Goal: Information Seeking & Learning: Learn about a topic

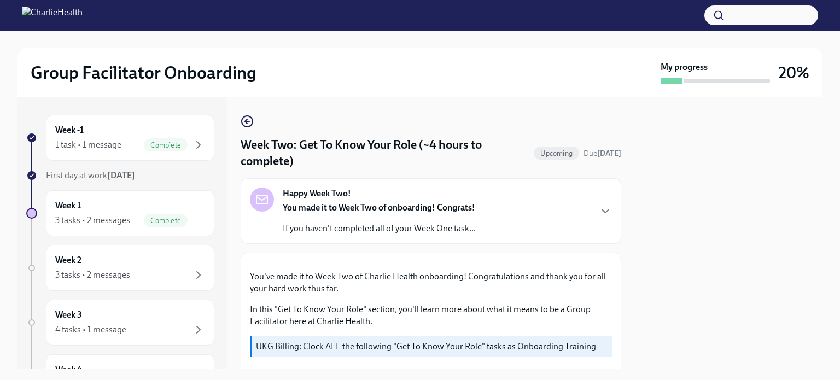
scroll to position [601, 0]
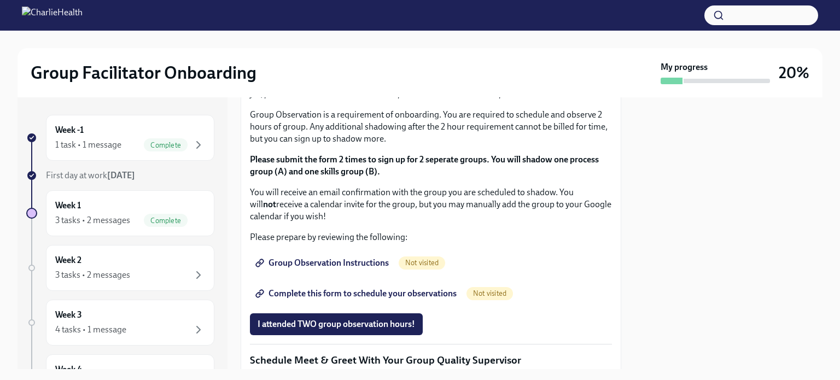
click at [339, 30] on span "I completed these three Docebo courses!" at bounding box center [334, 24] width 154 height 11
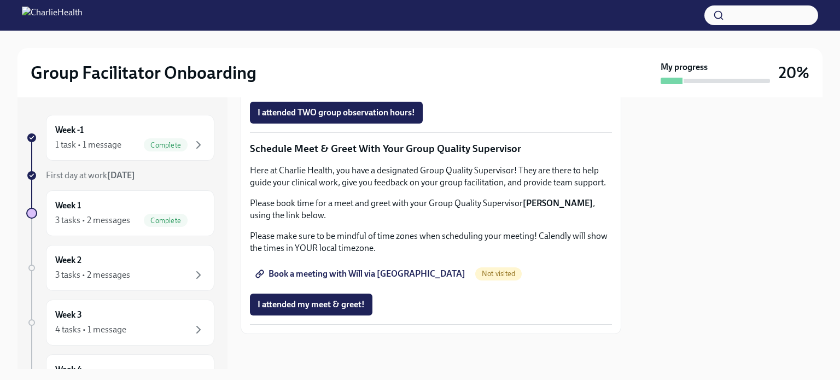
scroll to position [929, 0]
click at [320, 57] on span "Group Observation Instructions" at bounding box center [322, 51] width 131 height 11
click at [351, 87] on span "Complete this form to schedule your observations" at bounding box center [356, 82] width 199 height 11
click at [181, 260] on div "Week 2 3 tasks • 2 messages" at bounding box center [130, 267] width 150 height 27
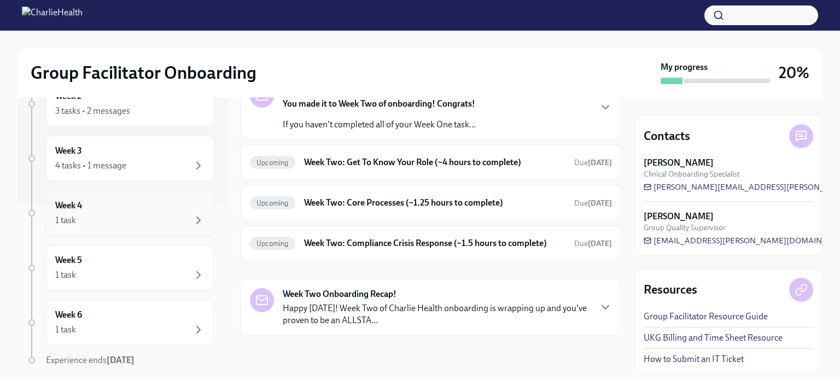
scroll to position [109, 0]
click at [142, 204] on div "Week 3 4 tasks • 1 message" at bounding box center [130, 213] width 150 height 27
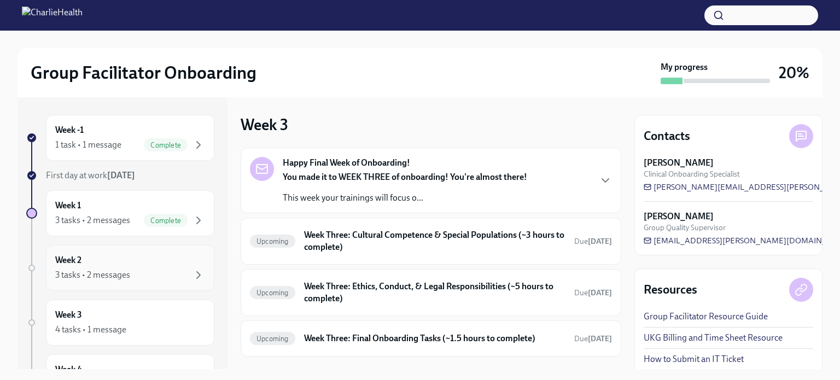
click at [95, 259] on div "Week 2 3 tasks • 2 messages" at bounding box center [130, 267] width 150 height 27
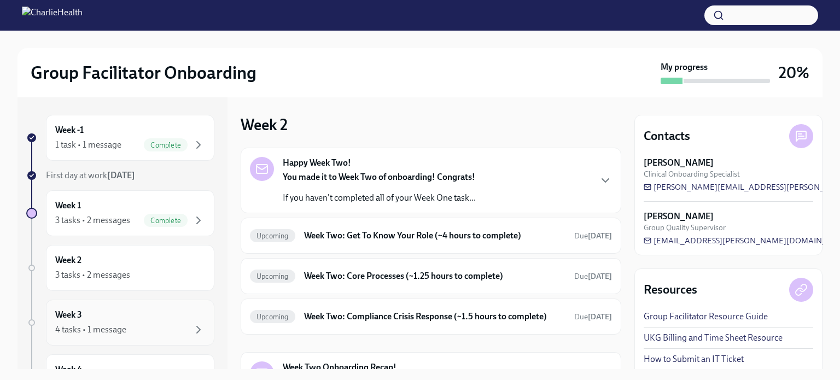
click at [102, 324] on div "4 tasks • 1 message" at bounding box center [90, 330] width 71 height 12
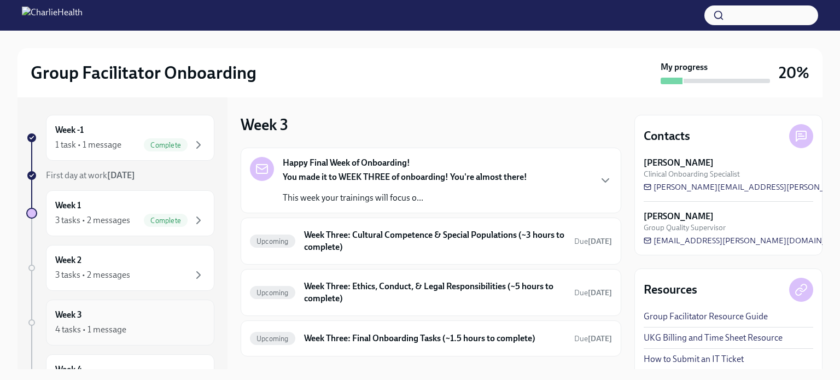
click at [102, 324] on div "4 tasks • 1 message" at bounding box center [90, 330] width 71 height 12
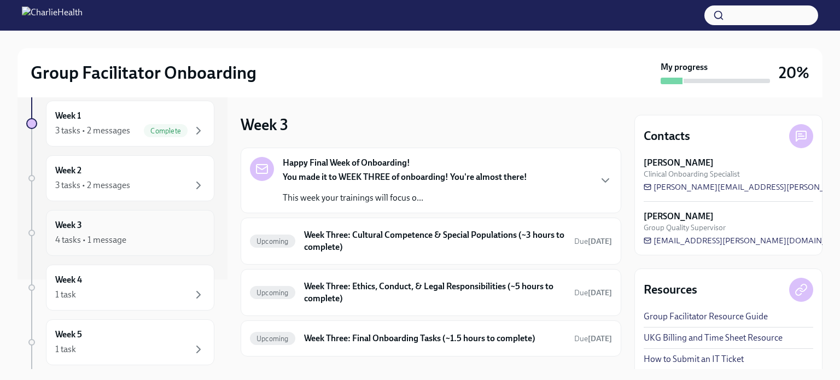
scroll to position [109, 0]
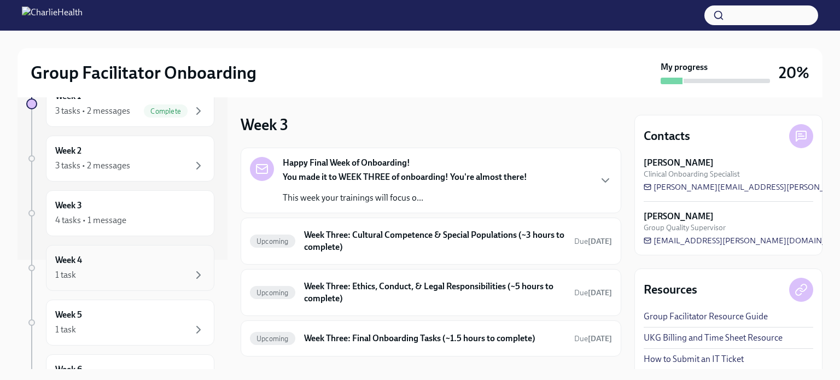
click at [109, 270] on div "1 task" at bounding box center [130, 274] width 150 height 13
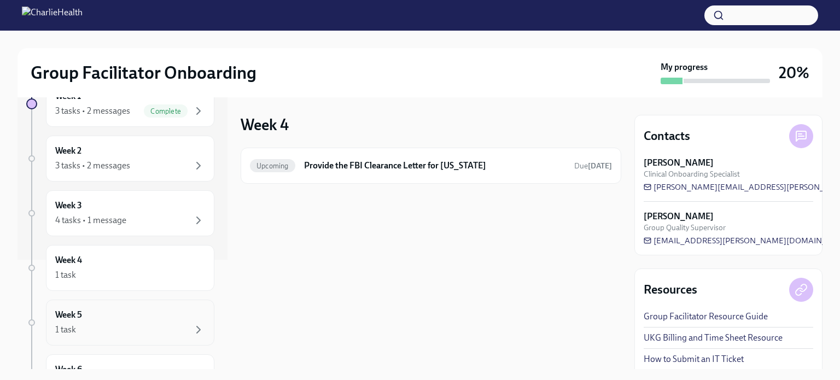
click at [122, 324] on div "1 task" at bounding box center [130, 329] width 150 height 13
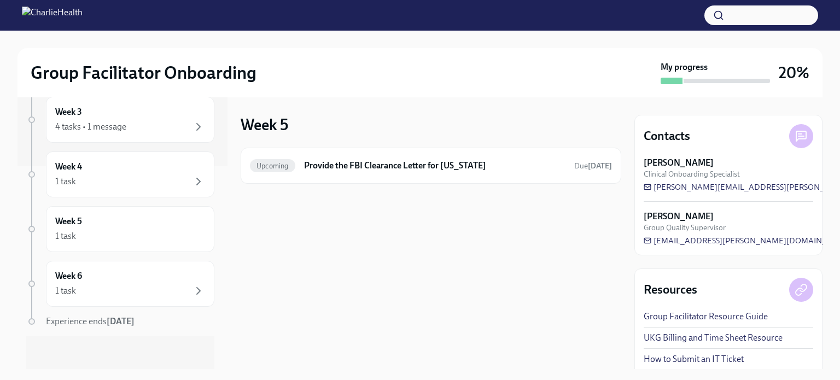
scroll to position [203, 0]
click at [121, 280] on div "Week 6 1 task" at bounding box center [130, 282] width 150 height 27
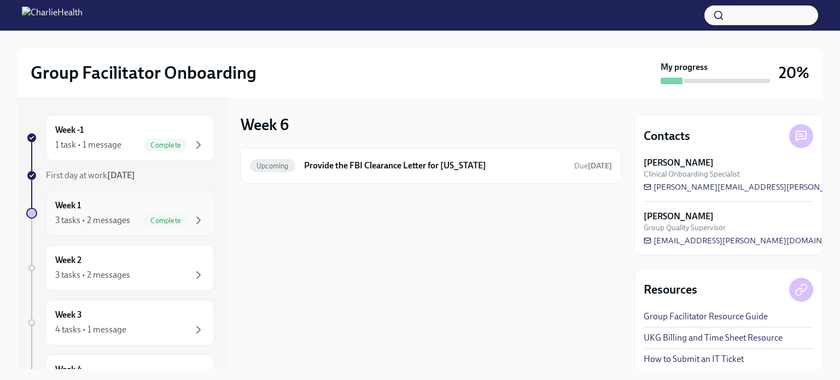
click at [125, 213] on div "Week 1 3 tasks • 2 messages Complete" at bounding box center [130, 213] width 150 height 27
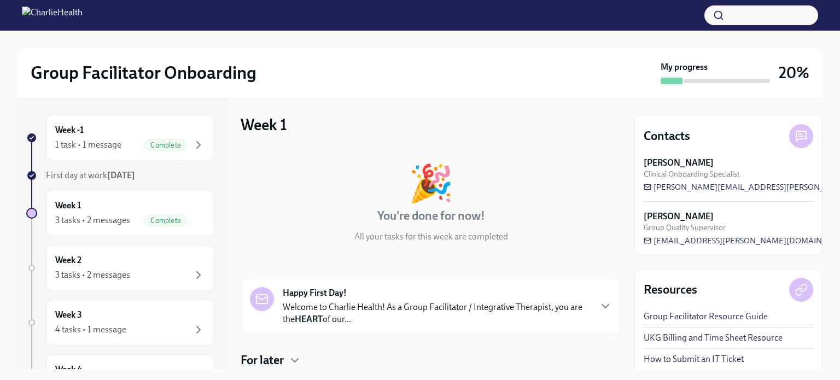
scroll to position [212, 0]
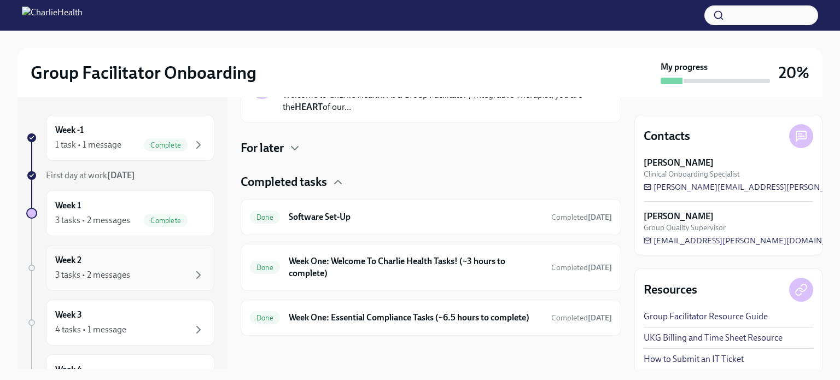
click at [91, 273] on div "3 tasks • 2 messages" at bounding box center [92, 275] width 75 height 12
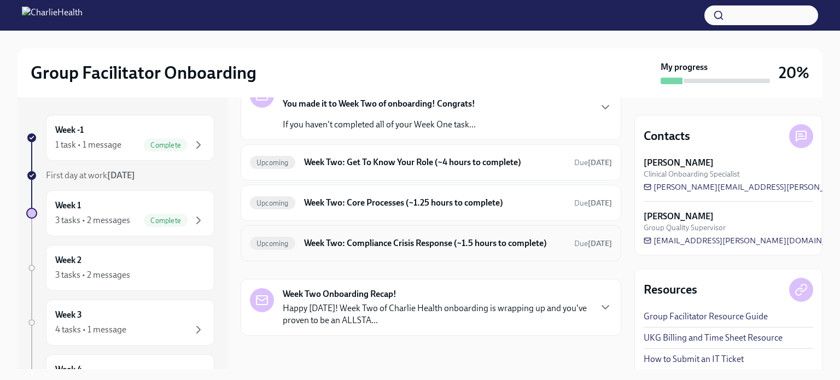
scroll to position [19, 0]
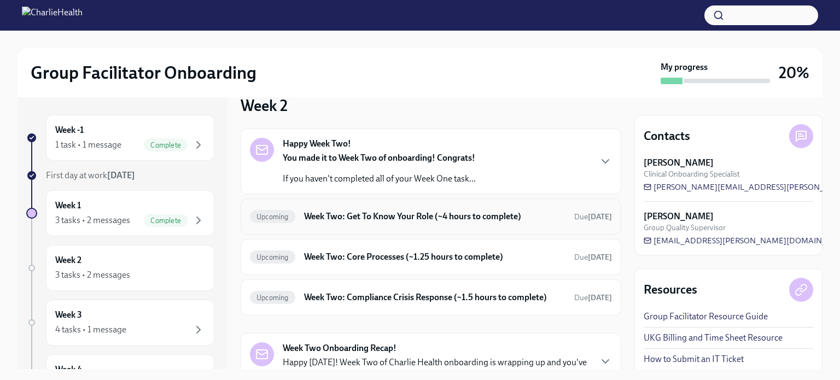
click at [384, 214] on h6 "Week Two: Get To Know Your Role (~4 hours to complete)" at bounding box center [434, 216] width 261 height 12
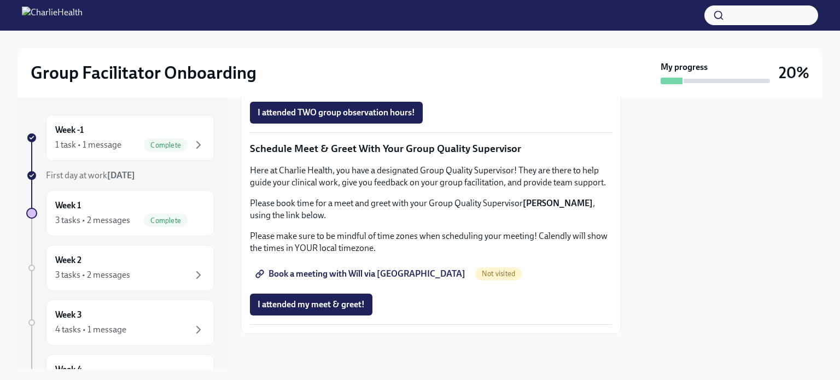
scroll to position [875, 0]
